Goal: Use online tool/utility: Utilize a website feature to perform a specific function

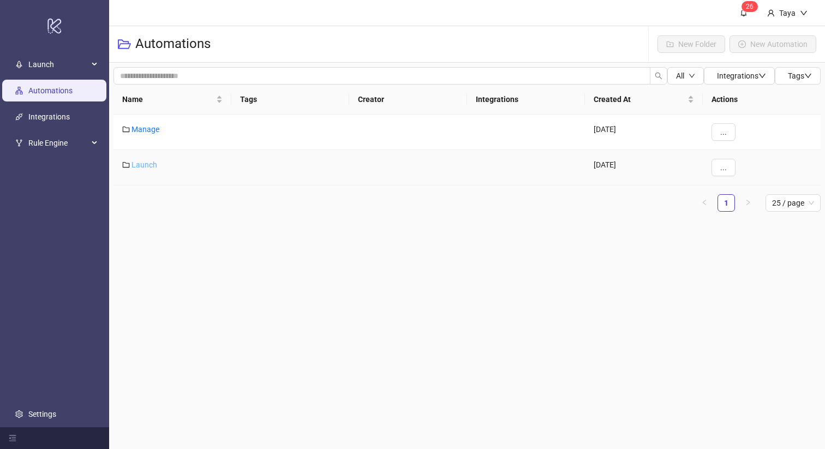
click at [138, 167] on link "Launch" at bounding box center [144, 164] width 26 height 9
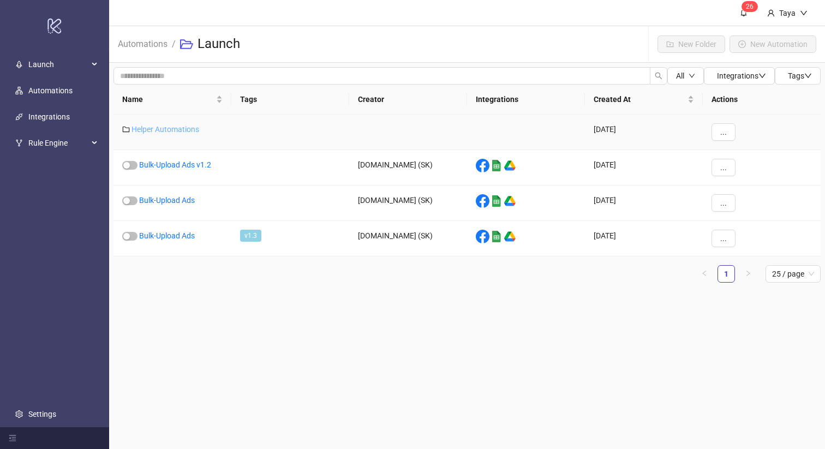
click at [146, 126] on link "Helper Automations" at bounding box center [165, 129] width 68 height 9
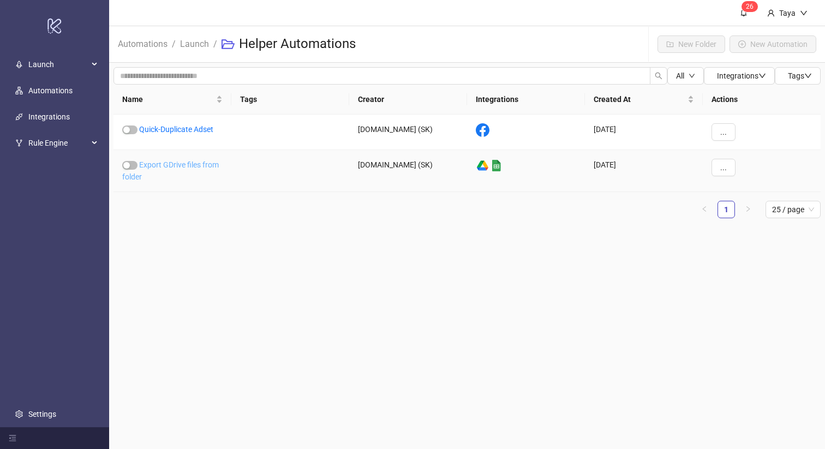
click at [197, 169] on link "Export GDrive files from folder" at bounding box center [170, 170] width 97 height 21
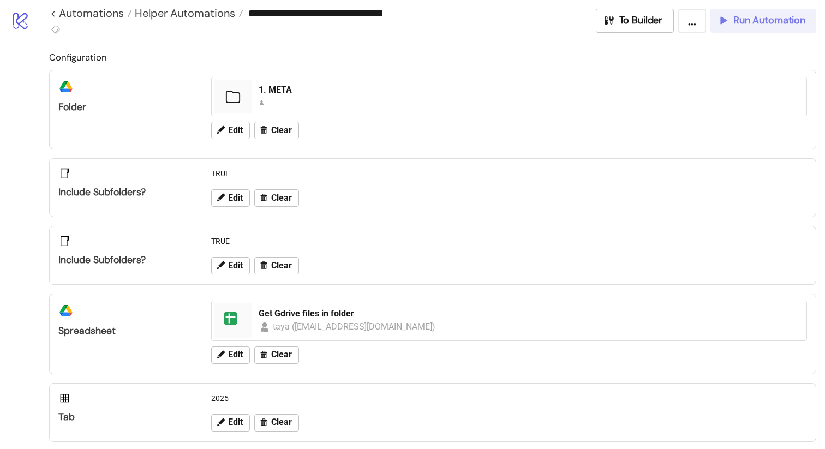
click at [779, 26] on span "Run Automation" at bounding box center [769, 20] width 72 height 13
